Goal: Communication & Community: Participate in discussion

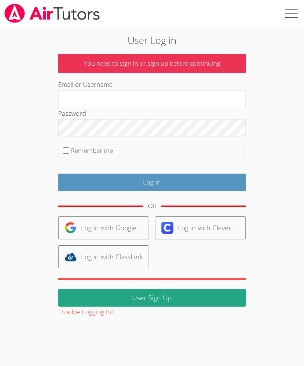
click at [155, 183] on input "Log in" at bounding box center [152, 183] width 188 height 18
click at [69, 97] on input "Email or Username" at bounding box center [152, 99] width 188 height 18
type input "k"
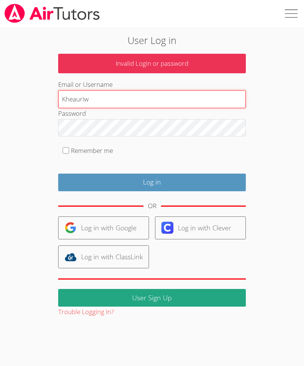
click at [102, 106] on input "Kheauriw" at bounding box center [152, 99] width 188 height 18
type input "Kheauriw"
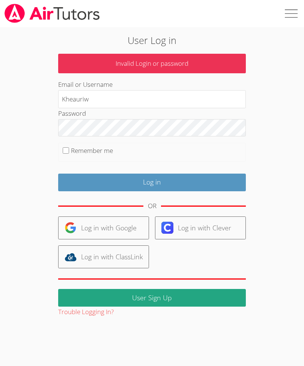
click at [158, 180] on input "Log in" at bounding box center [152, 183] width 188 height 18
click at [154, 184] on input "Log in" at bounding box center [152, 183] width 188 height 18
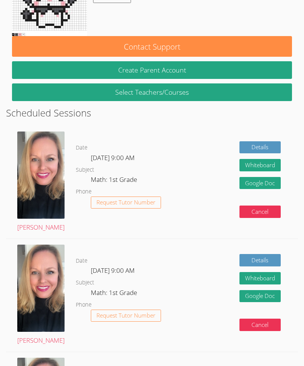
scroll to position [85, 0]
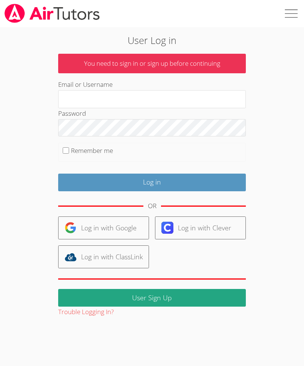
click at [75, 100] on input "Email or Username" at bounding box center [152, 99] width 188 height 18
type input "Kheauriw"
click at [65, 150] on input "Remember me" at bounding box center [66, 150] width 6 height 6
checkbox input "true"
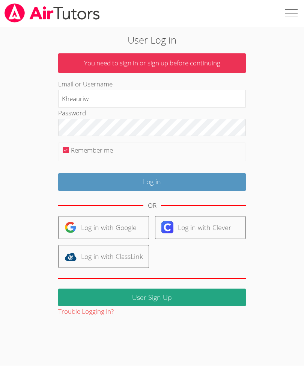
click at [164, 179] on input "Log in" at bounding box center [152, 183] width 188 height 18
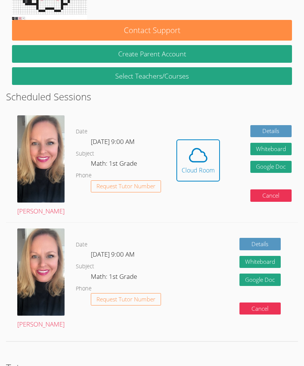
scroll to position [127, 0]
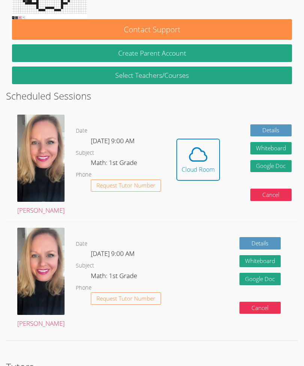
click at [182, 165] on div "Cloud Room" at bounding box center [198, 169] width 33 height 9
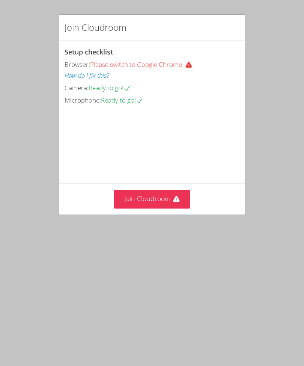
click at [165, 208] on button "Join Cloudroom" at bounding box center [152, 199] width 77 height 18
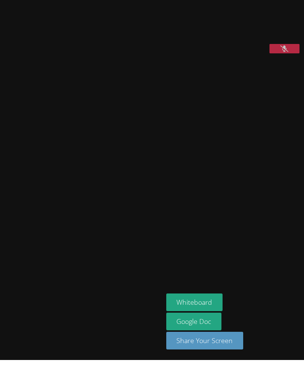
scroll to position [6, 0]
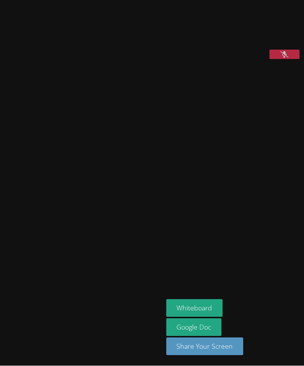
click at [218, 127] on video at bounding box center [233, 104] width 113 height 76
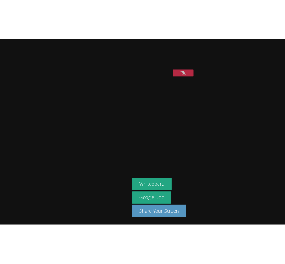
scroll to position [0, 0]
